Goal: Transaction & Acquisition: Purchase product/service

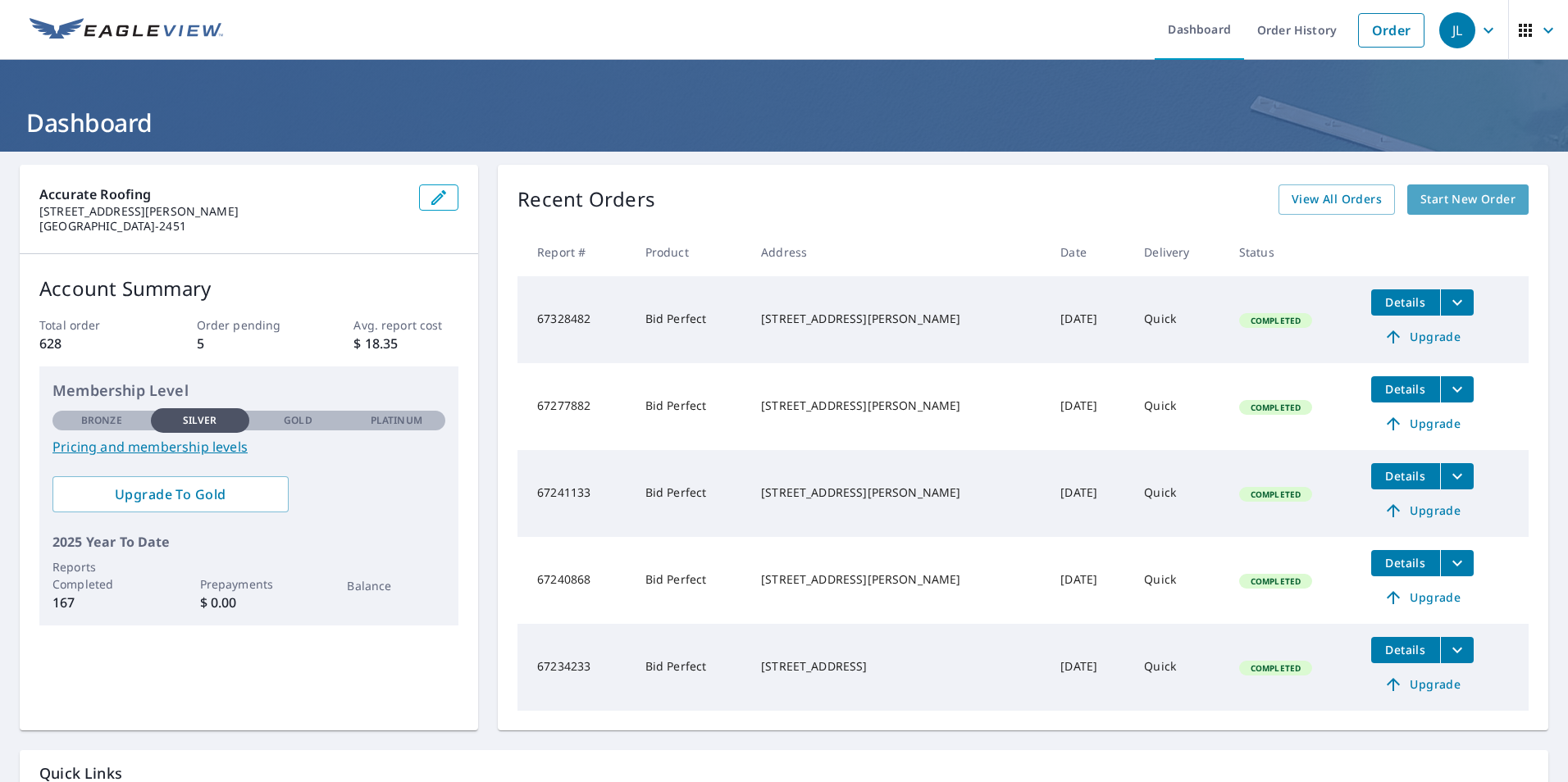
click at [1442, 199] on span "Start New Order" at bounding box center [1468, 200] width 95 height 21
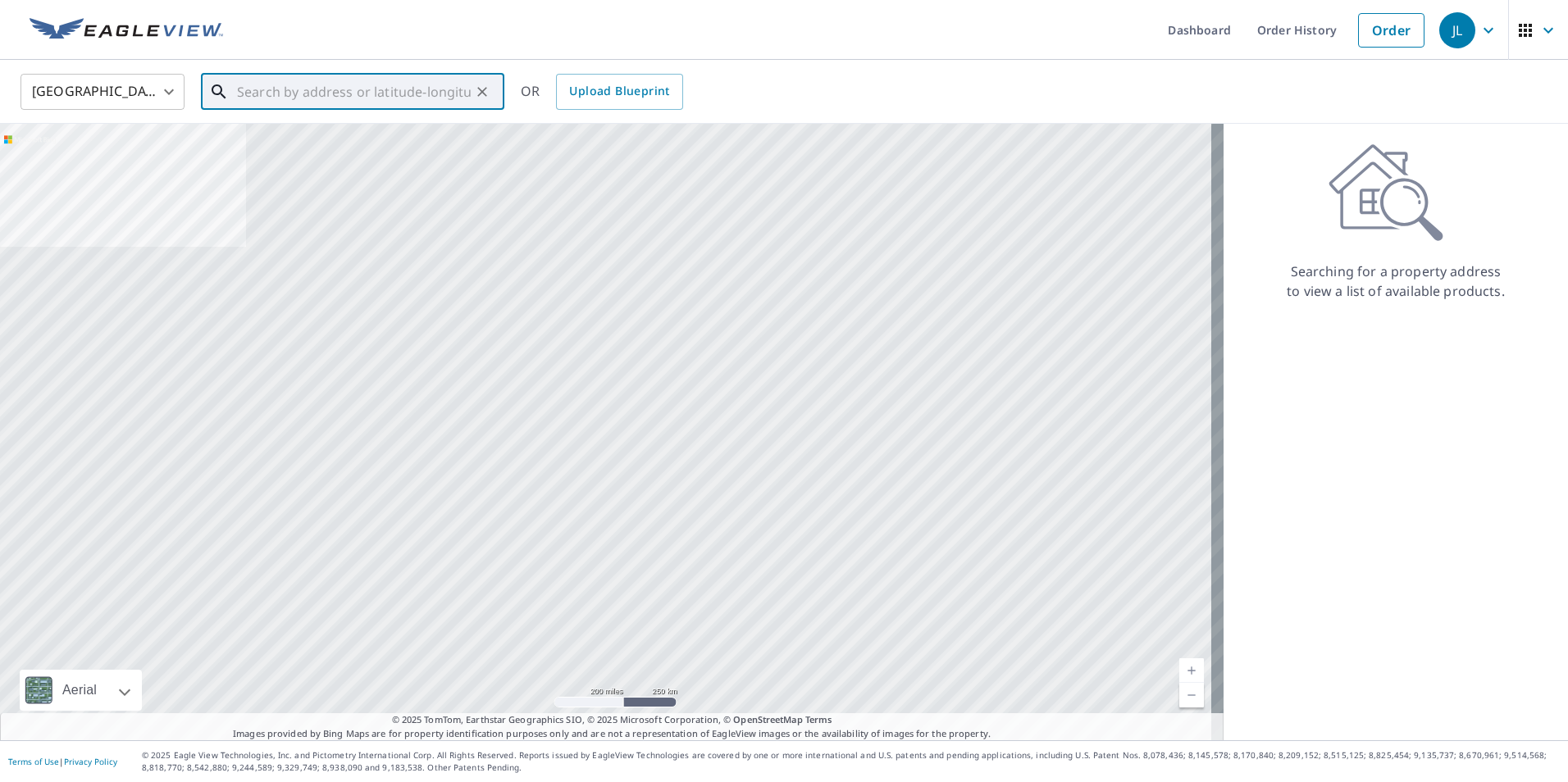
click at [250, 97] on input "text" at bounding box center [354, 92] width 234 height 46
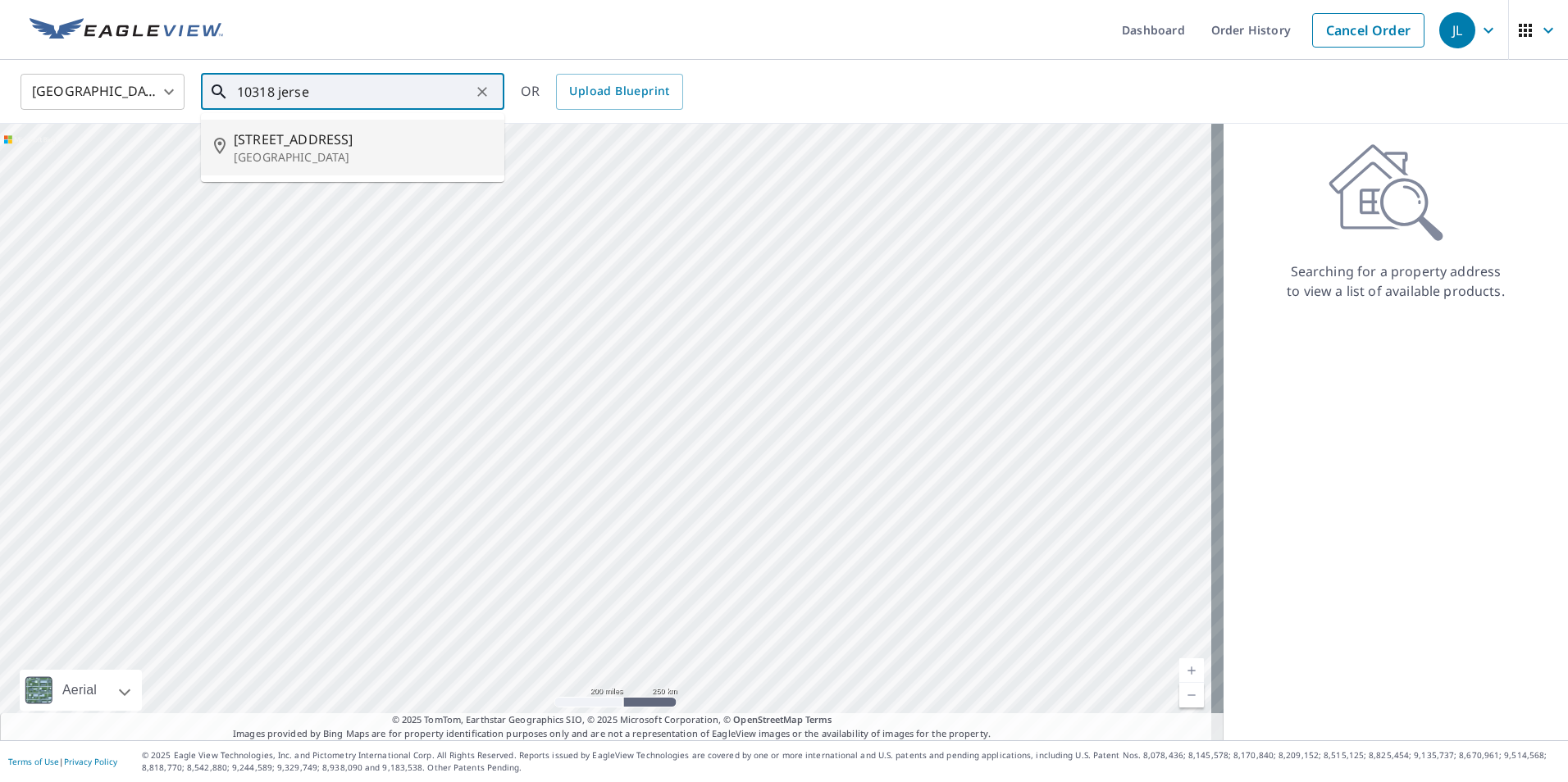
click at [270, 157] on p "[GEOGRAPHIC_DATA]" at bounding box center [362, 157] width 257 height 16
type input "[STREET_ADDRESS]"
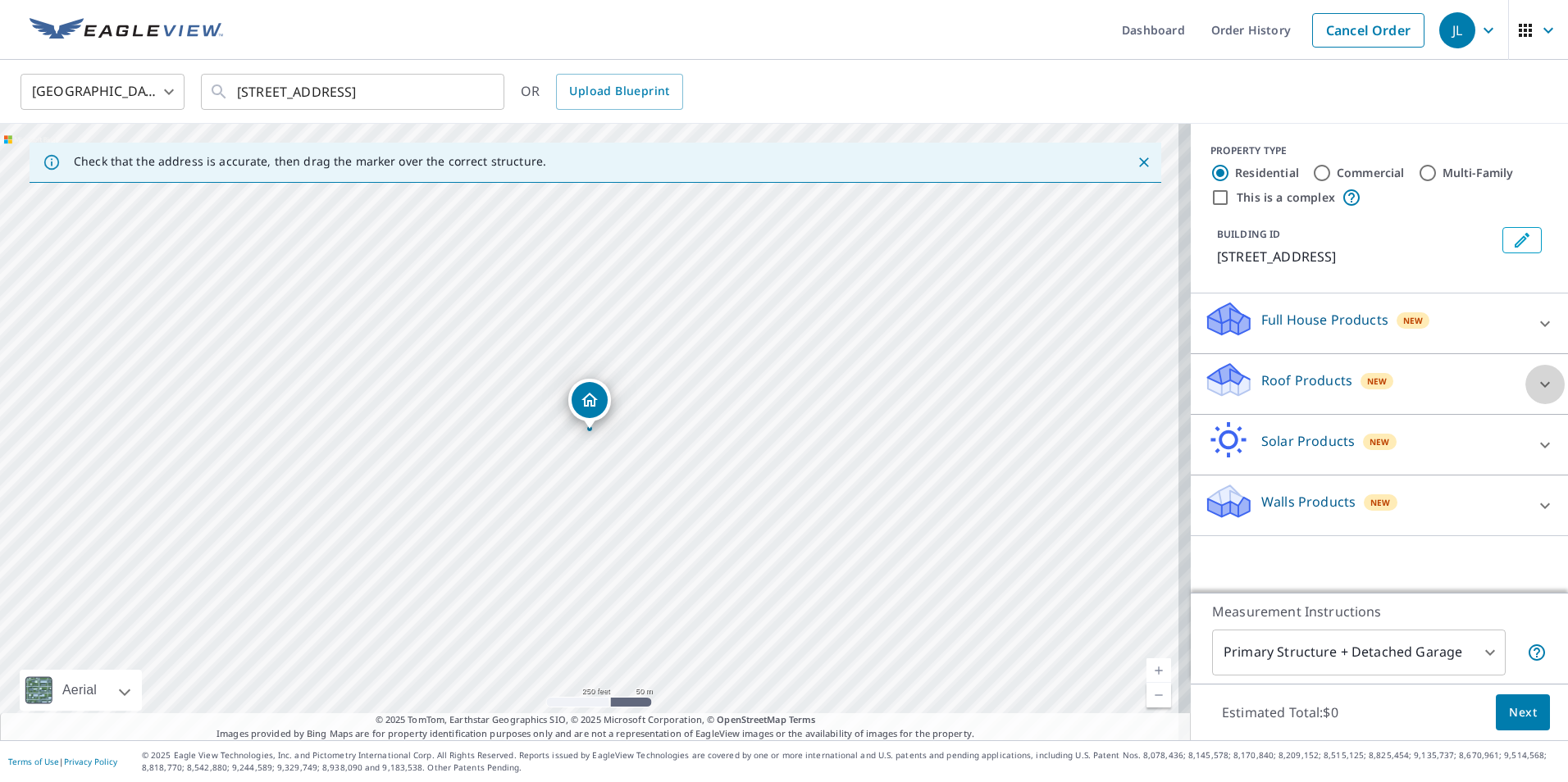
click at [1535, 394] on icon at bounding box center [1545, 385] width 20 height 20
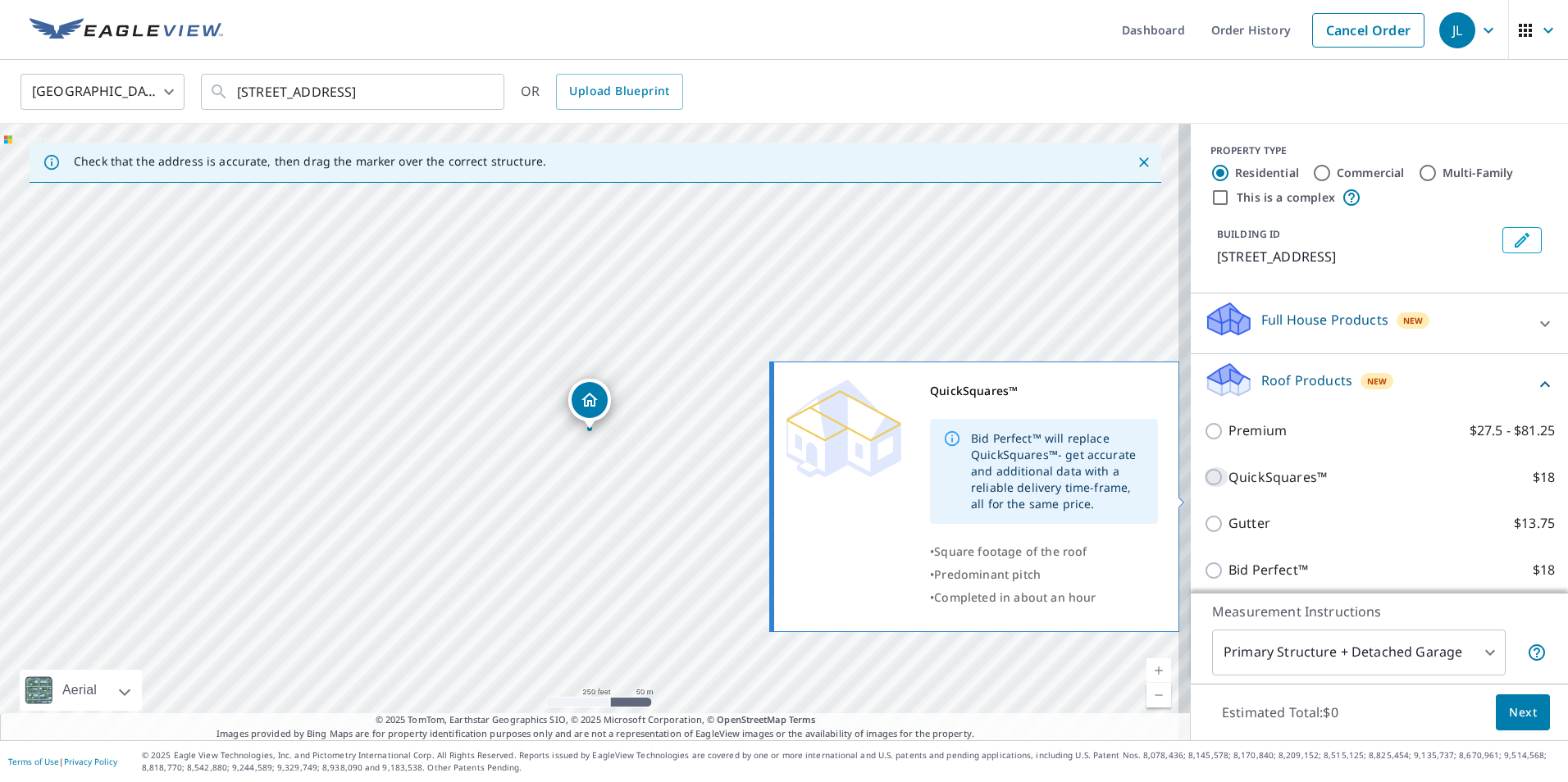
click at [1204, 487] on input "QuickSquares™ $18" at bounding box center [1216, 477] width 24 height 20
checkbox input "true"
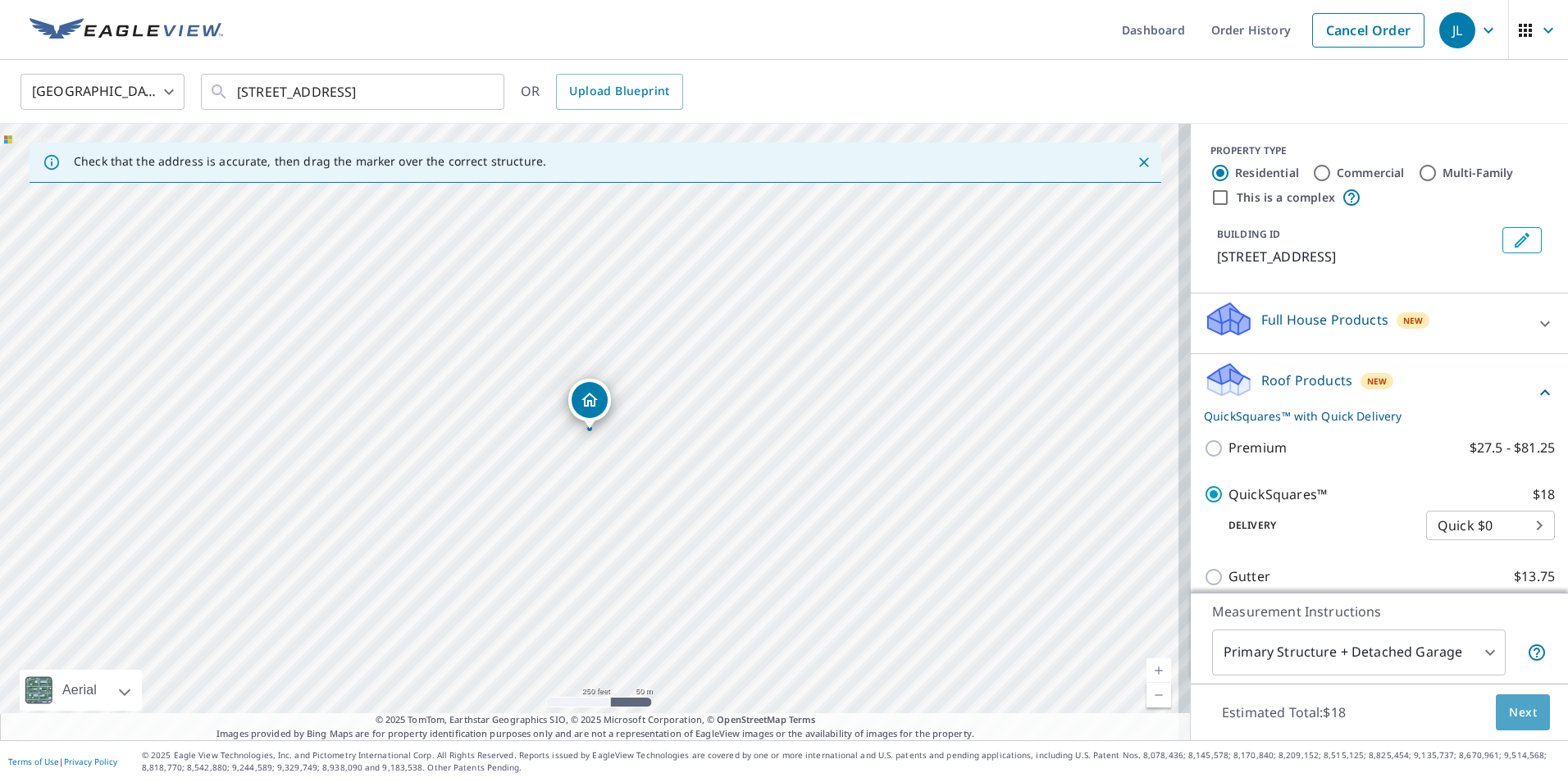
click at [1521, 719] on span "Next" at bounding box center [1523, 713] width 28 height 21
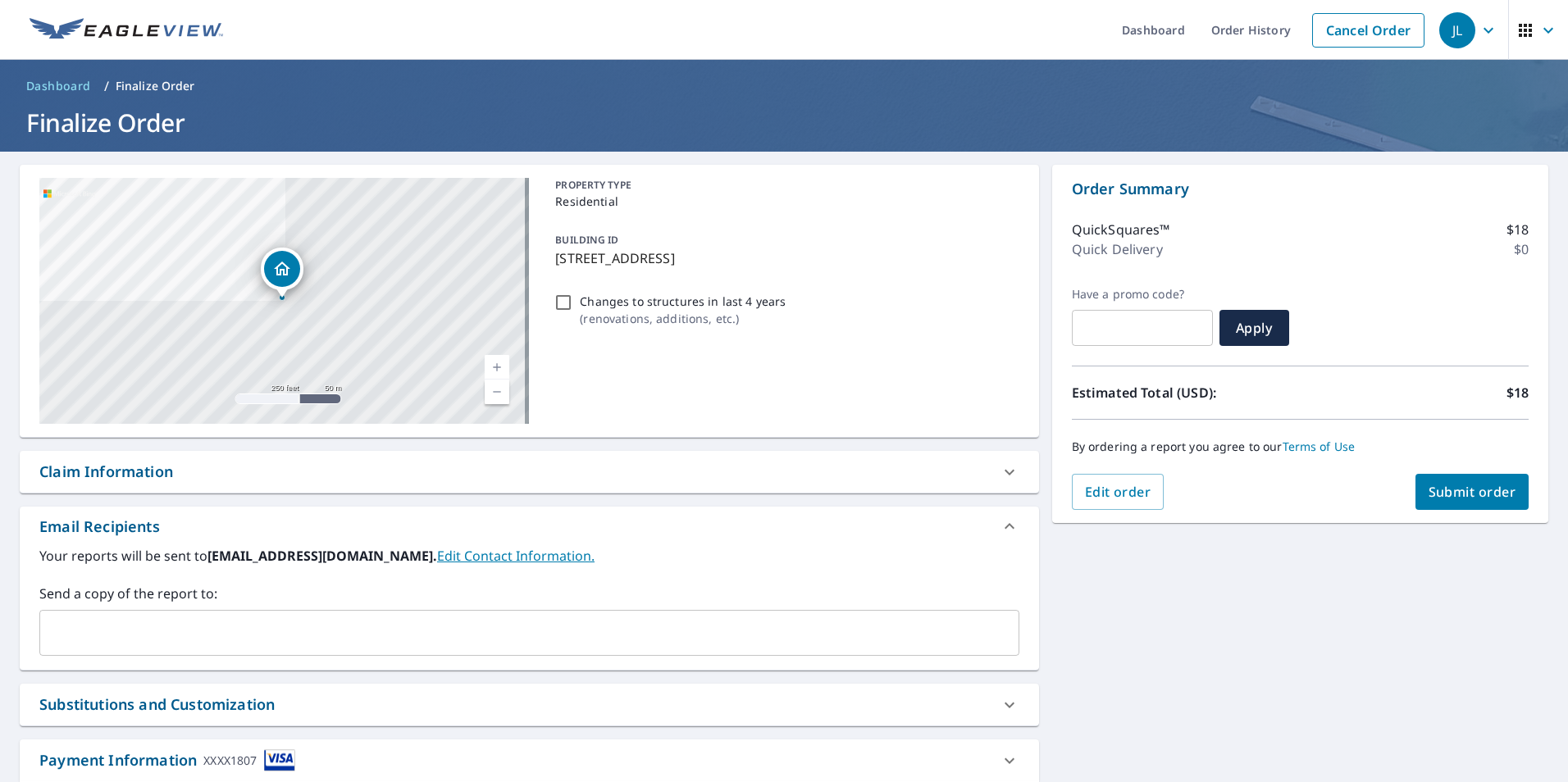
click at [1450, 482] on button "Submit order" at bounding box center [1473, 492] width 114 height 36
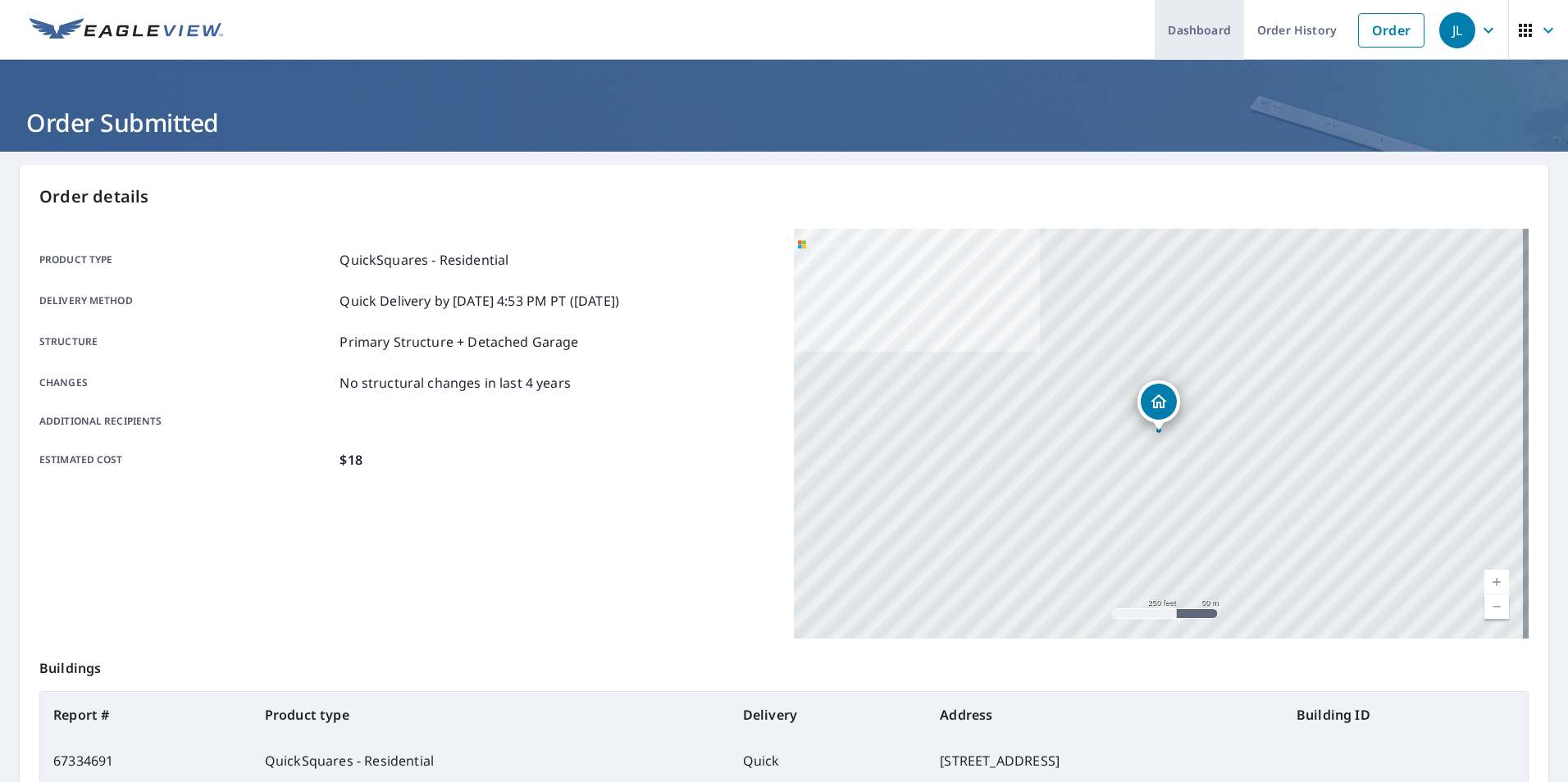
click at [1187, 36] on link "Dashboard" at bounding box center [1199, 29] width 89 height 60
